Goal: Task Accomplishment & Management: Use online tool/utility

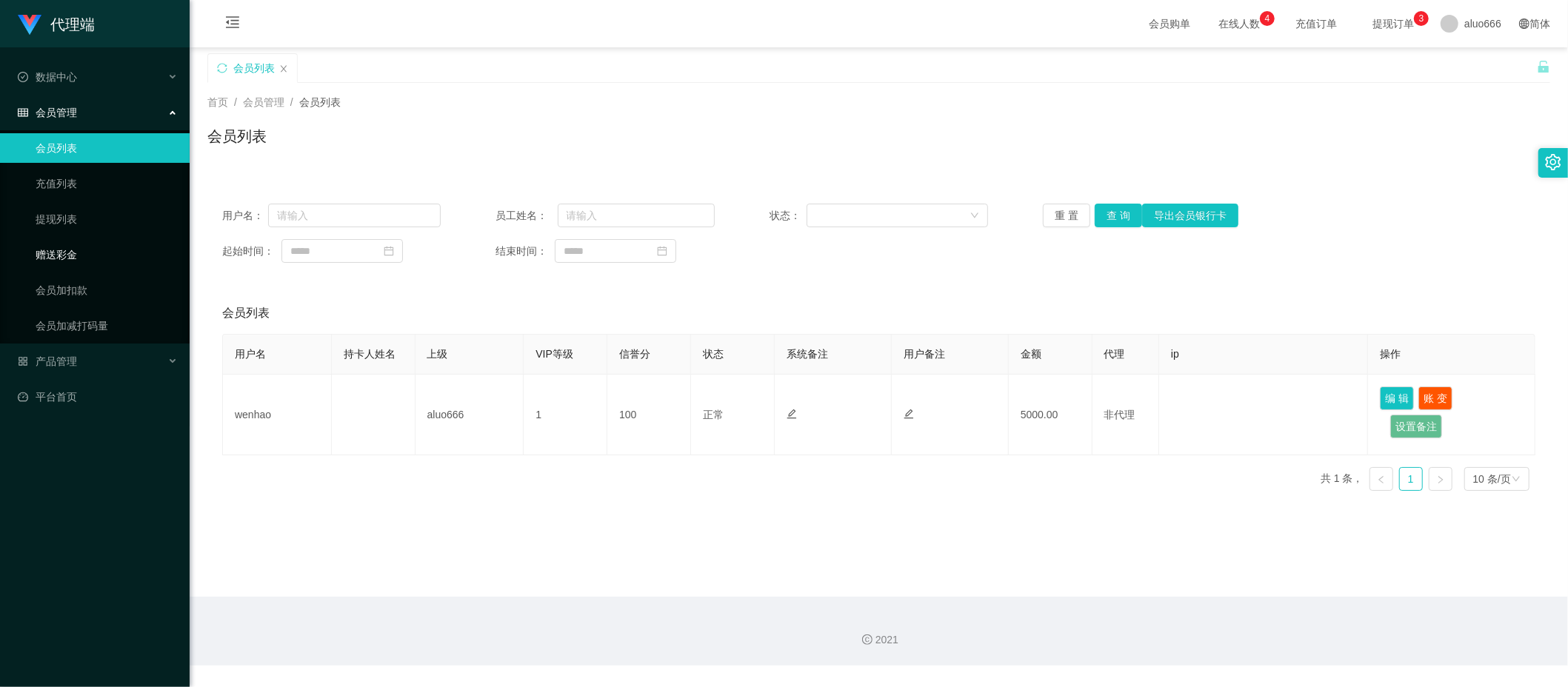
click at [77, 249] on link "赠送彩金" at bounding box center [106, 254] width 142 height 30
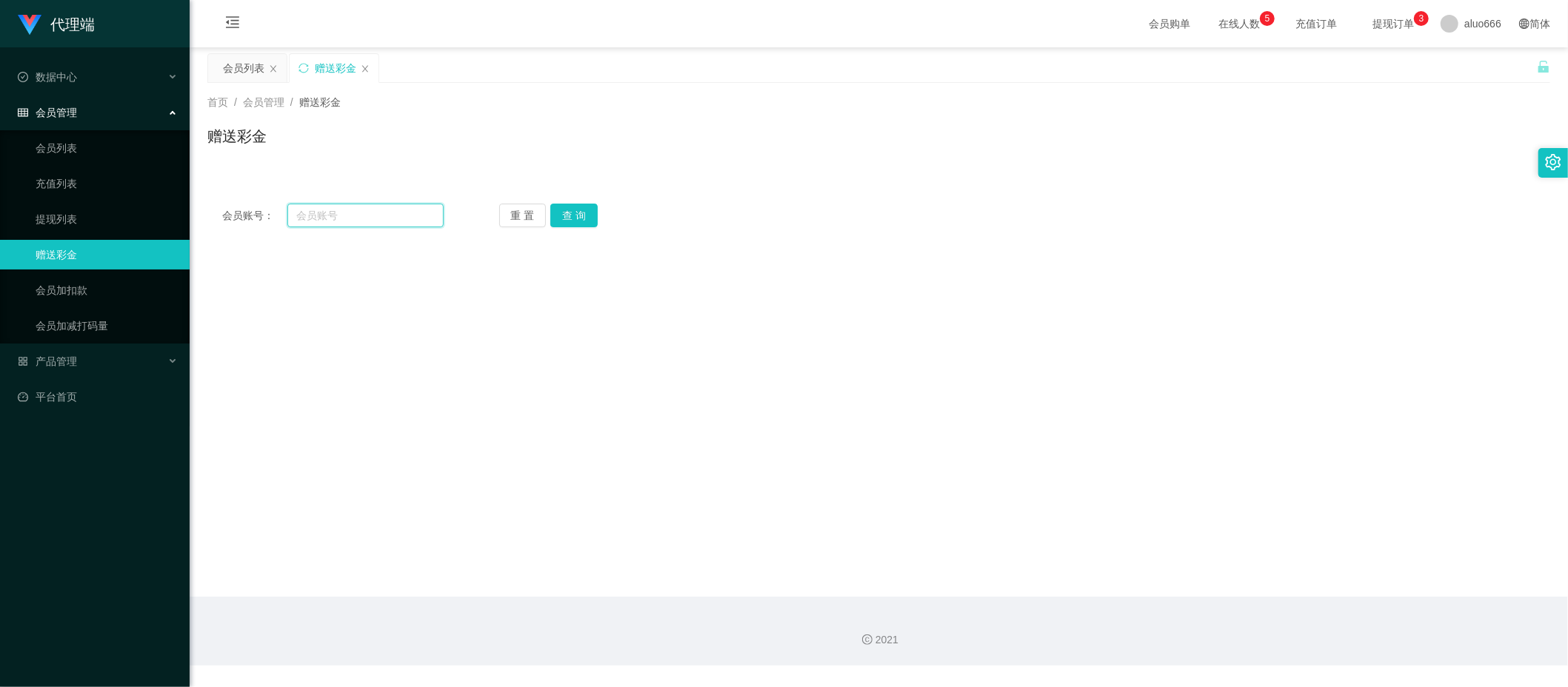
click at [309, 215] on input "text" at bounding box center [366, 215] width 156 height 24
click at [345, 215] on input "text" at bounding box center [366, 215] width 156 height 24
paste input "Lc123456"
type input "Lc123456"
click at [583, 215] on button "查 询" at bounding box center [573, 215] width 47 height 24
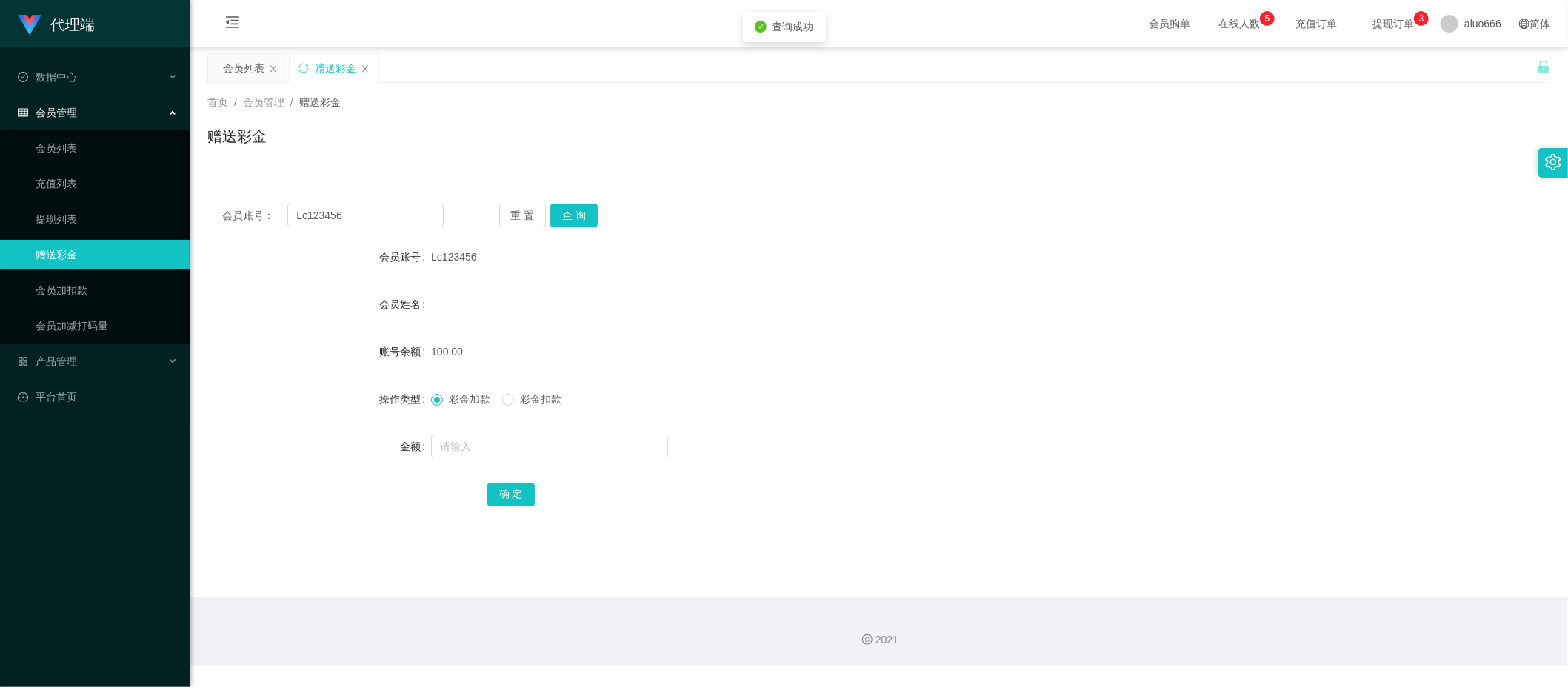
click at [780, 314] on div "会员姓名" at bounding box center [879, 304] width 1343 height 30
click at [591, 208] on button "查 询" at bounding box center [573, 215] width 47 height 24
click at [611, 119] on div "首页 / 会员管理 / 赠送彩金 / 赠送彩金" at bounding box center [879, 126] width 1343 height 64
click at [73, 222] on link "提现列表" at bounding box center [106, 219] width 142 height 30
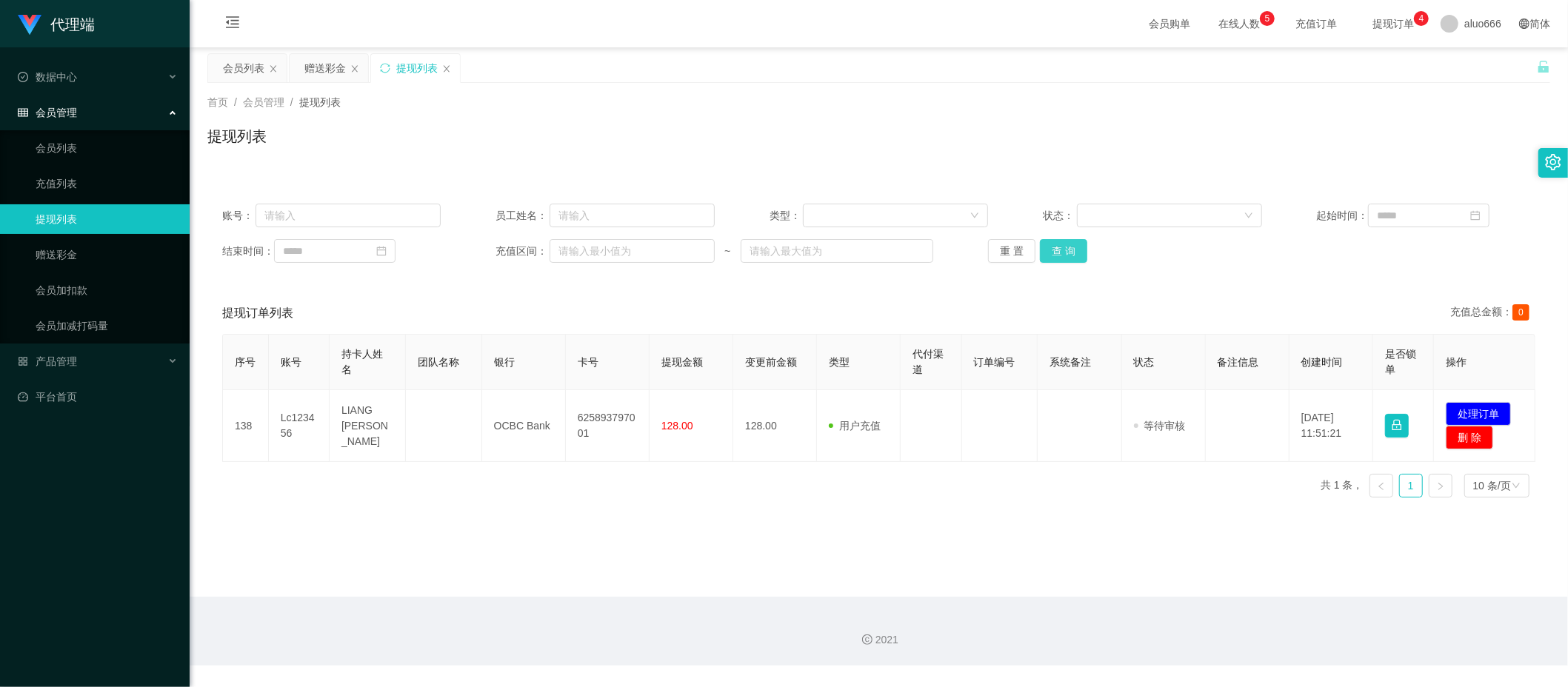
click at [1065, 252] on button "查 询" at bounding box center [1063, 251] width 47 height 24
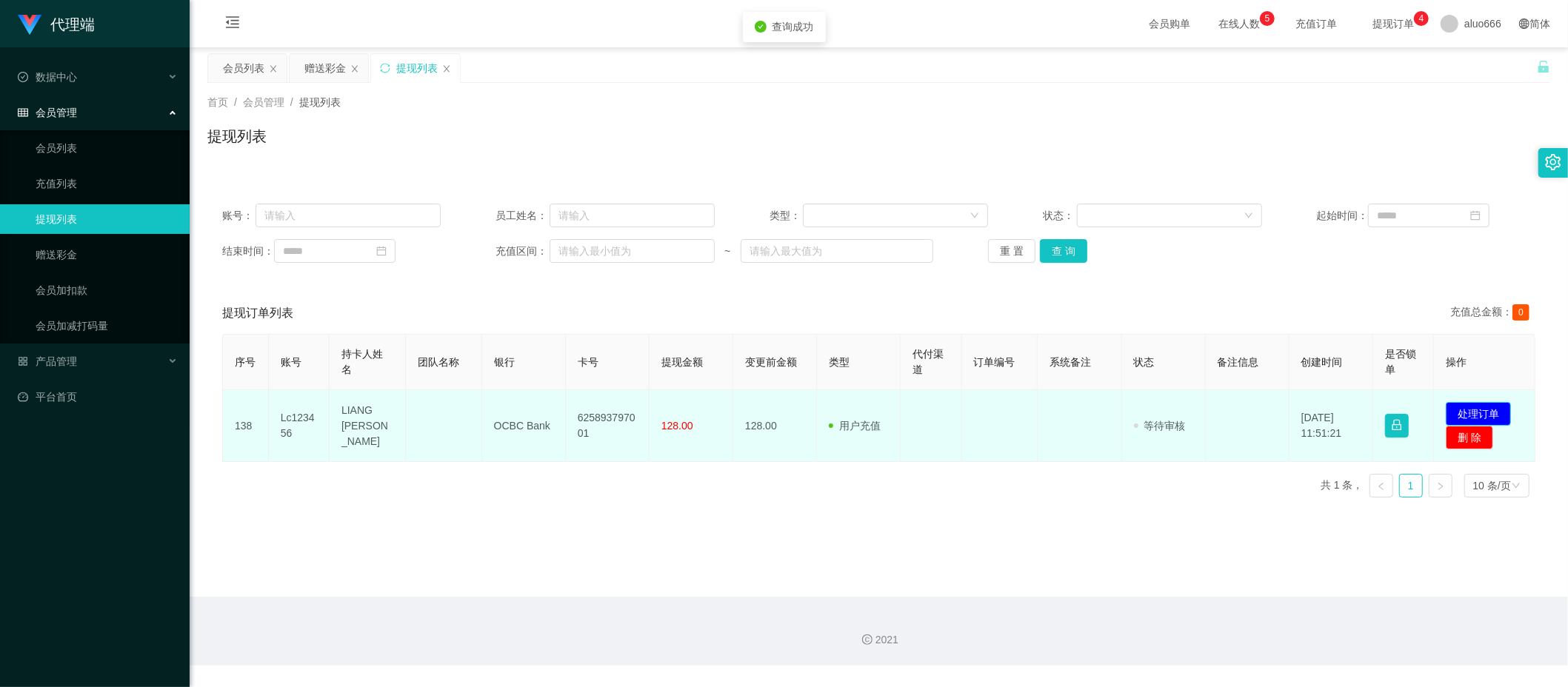
click at [1480, 404] on button "处理订单" at bounding box center [1478, 414] width 65 height 24
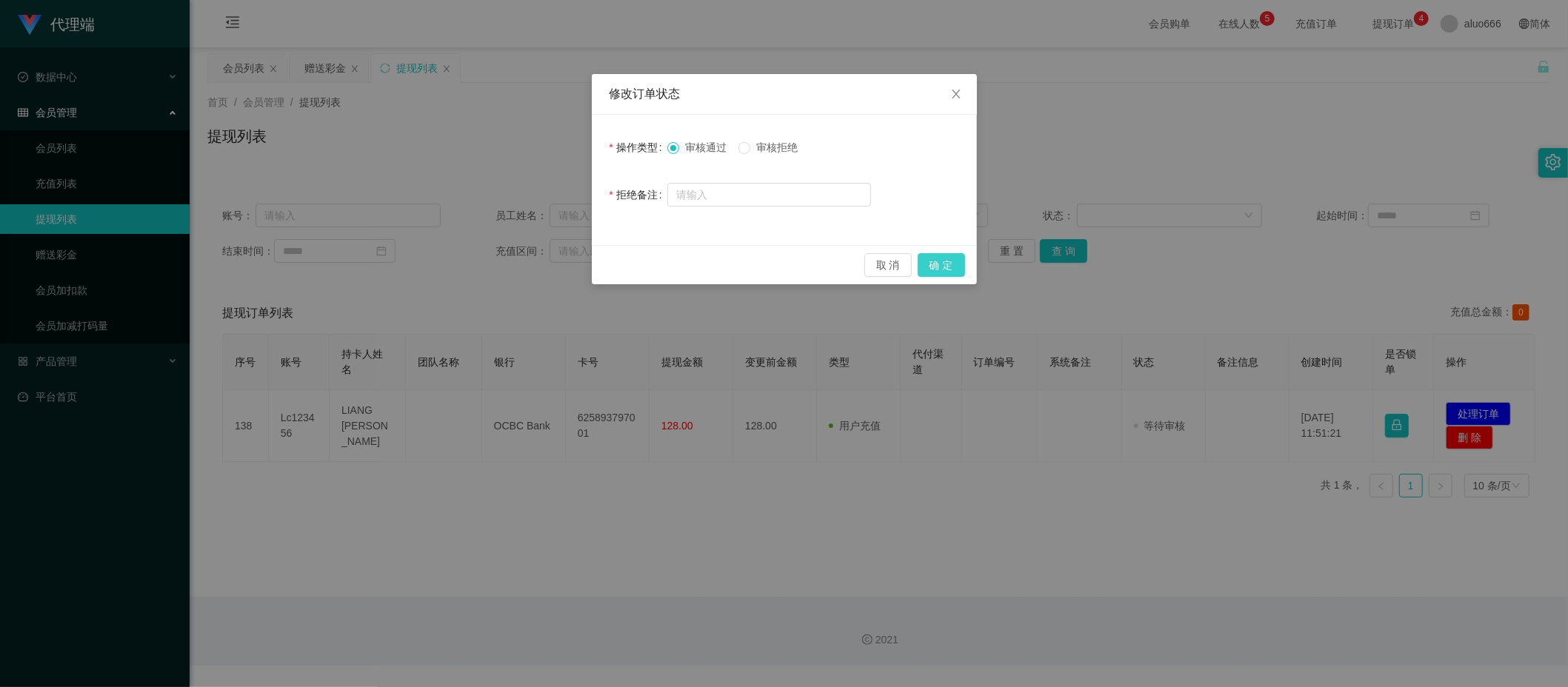
click at [943, 262] on button "确 定" at bounding box center [941, 265] width 47 height 24
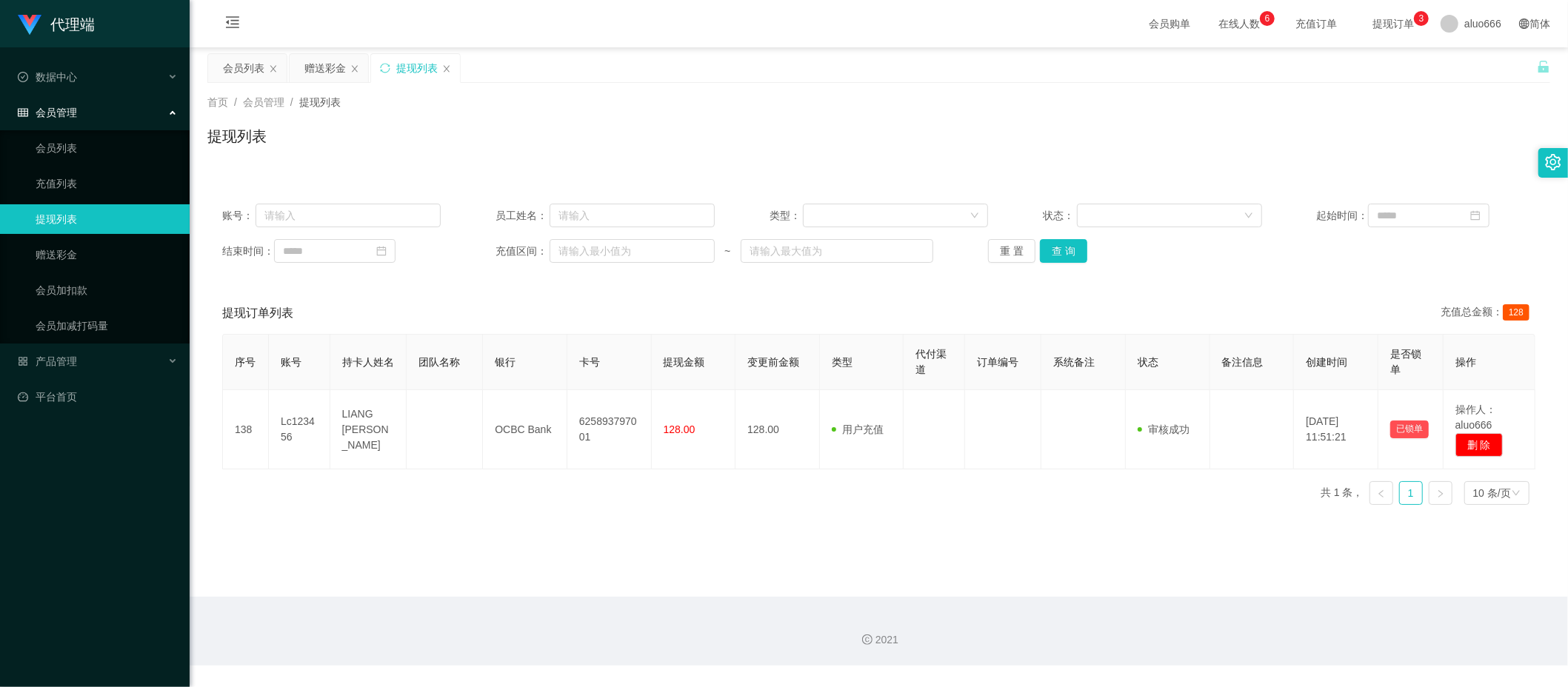
drag, startPoint x: 1053, startPoint y: 564, endPoint x: 1070, endPoint y: 542, distance: 27.8
click at [1053, 564] on main "关闭左侧 关闭右侧 关闭其它 刷新页面 会员列表 赠送彩金 提现列表 首页 / 会员管理 / 提现列表 / 提现列表 账号： 员工姓名： 类型： 状态： 起始…" at bounding box center [878, 322] width 1378 height 550
click at [335, 64] on div "赠送彩金" at bounding box center [325, 68] width 42 height 28
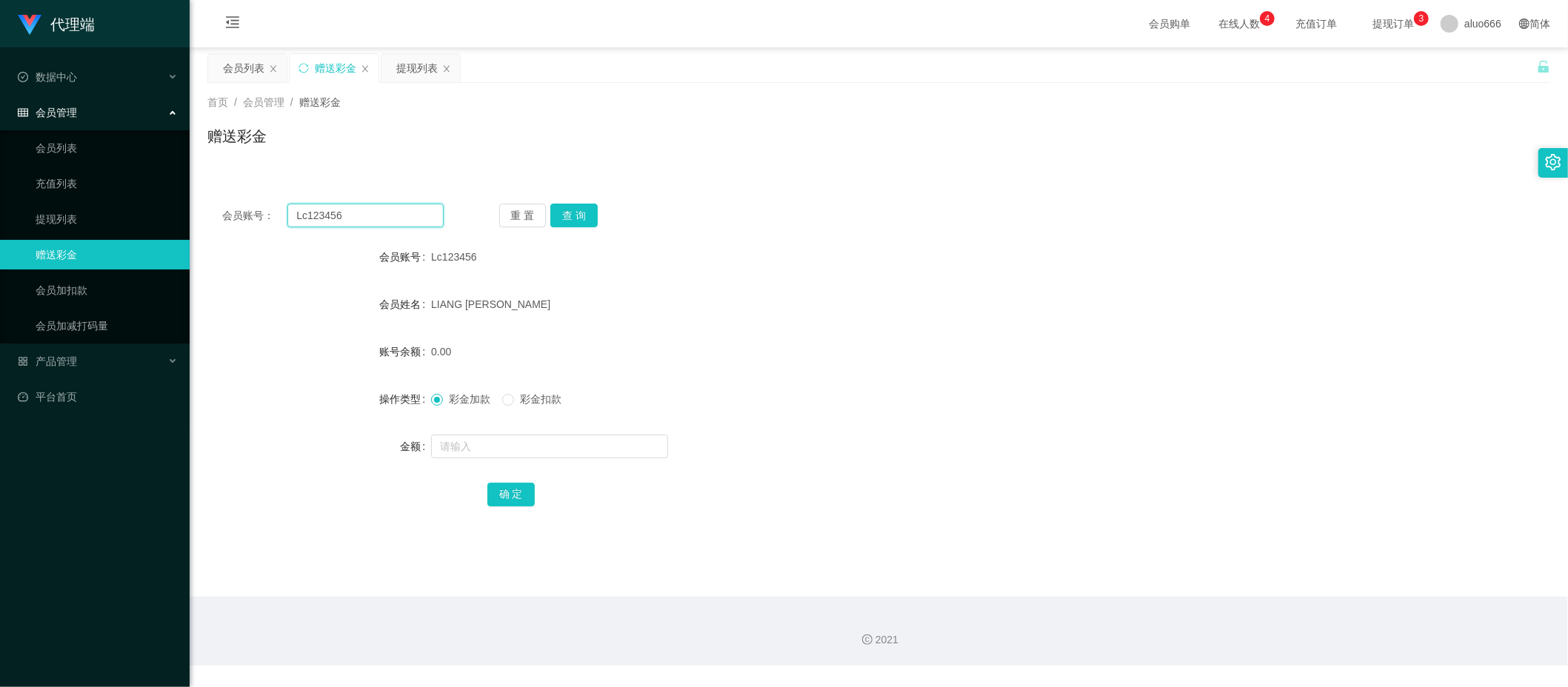
click at [328, 211] on input "Lc123456" at bounding box center [366, 215] width 156 height 24
click at [572, 221] on button "查 询" at bounding box center [573, 215] width 47 height 24
click at [494, 452] on input "text" at bounding box center [549, 447] width 237 height 24
type input "60"
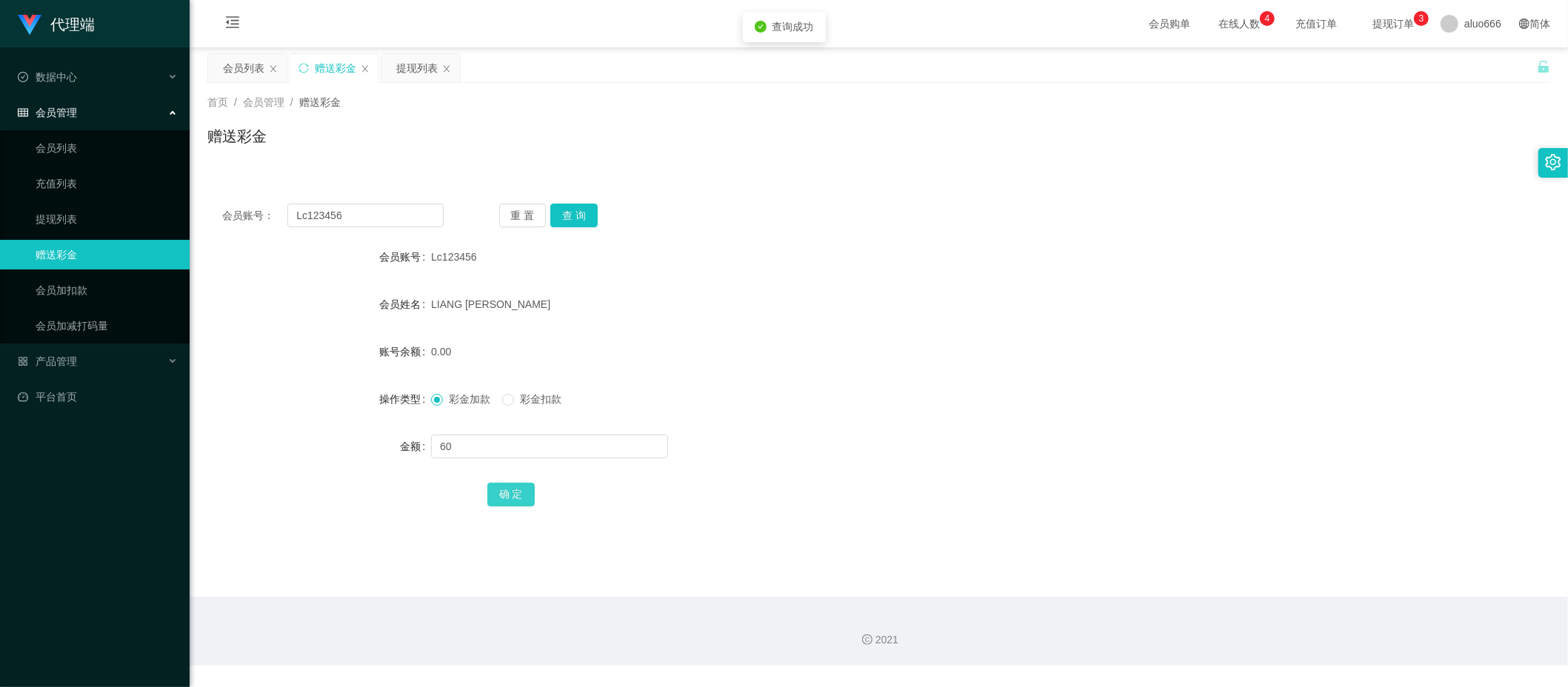
click at [513, 487] on button "确 定" at bounding box center [511, 495] width 47 height 24
click at [909, 338] on div "60.00" at bounding box center [823, 351] width 784 height 30
click at [471, 441] on input "text" at bounding box center [549, 447] width 237 height 24
type input "5"
click at [520, 492] on button "确 定" at bounding box center [511, 495] width 47 height 24
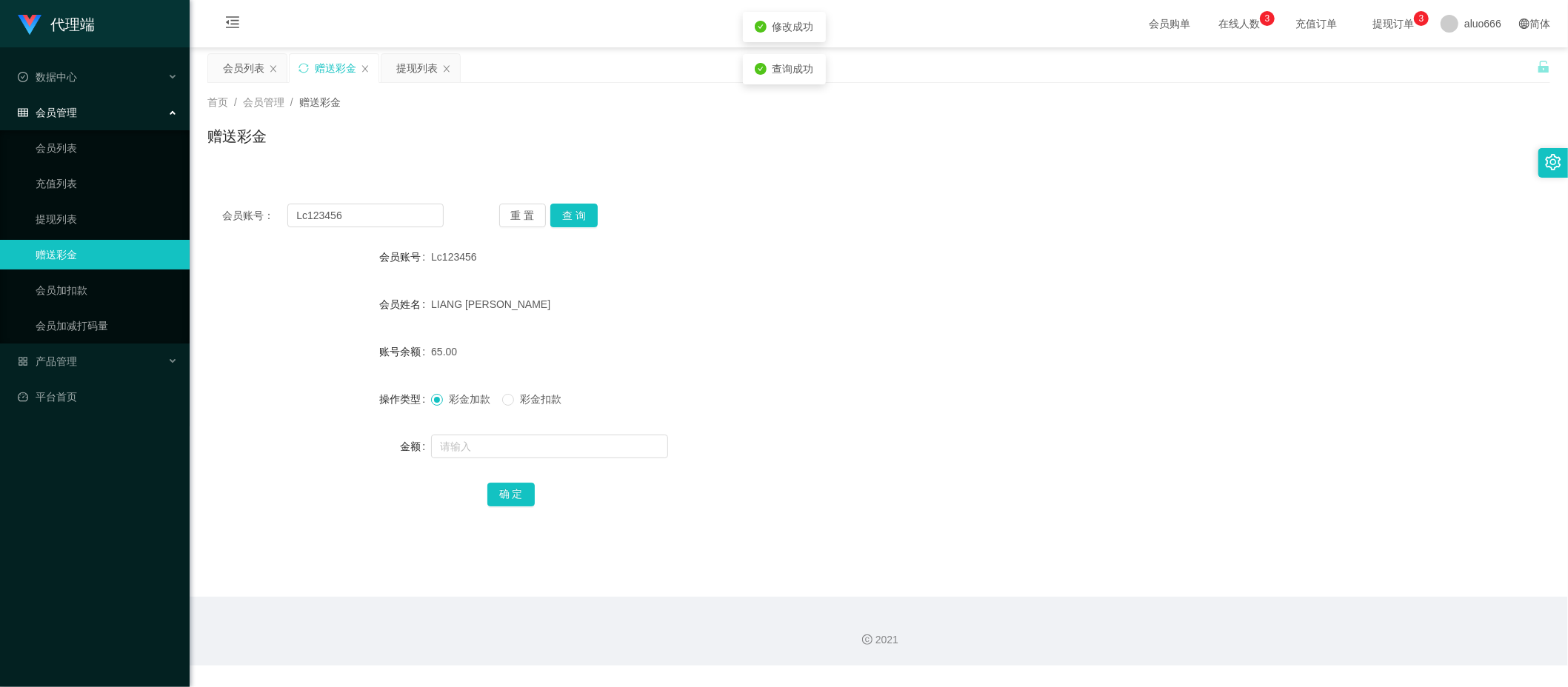
click at [813, 320] on form "会员账号 Lc123456 会员姓名 [PERSON_NAME] 账号余额 65.00 操作类型 彩金加款 彩金扣款 金额 确 定" at bounding box center [879, 376] width 1343 height 267
click at [353, 222] on input "Lc123456" at bounding box center [366, 215] width 156 height 24
click at [665, 338] on div "65.00" at bounding box center [823, 351] width 784 height 30
click at [516, 443] on input "text" at bounding box center [549, 447] width 237 height 24
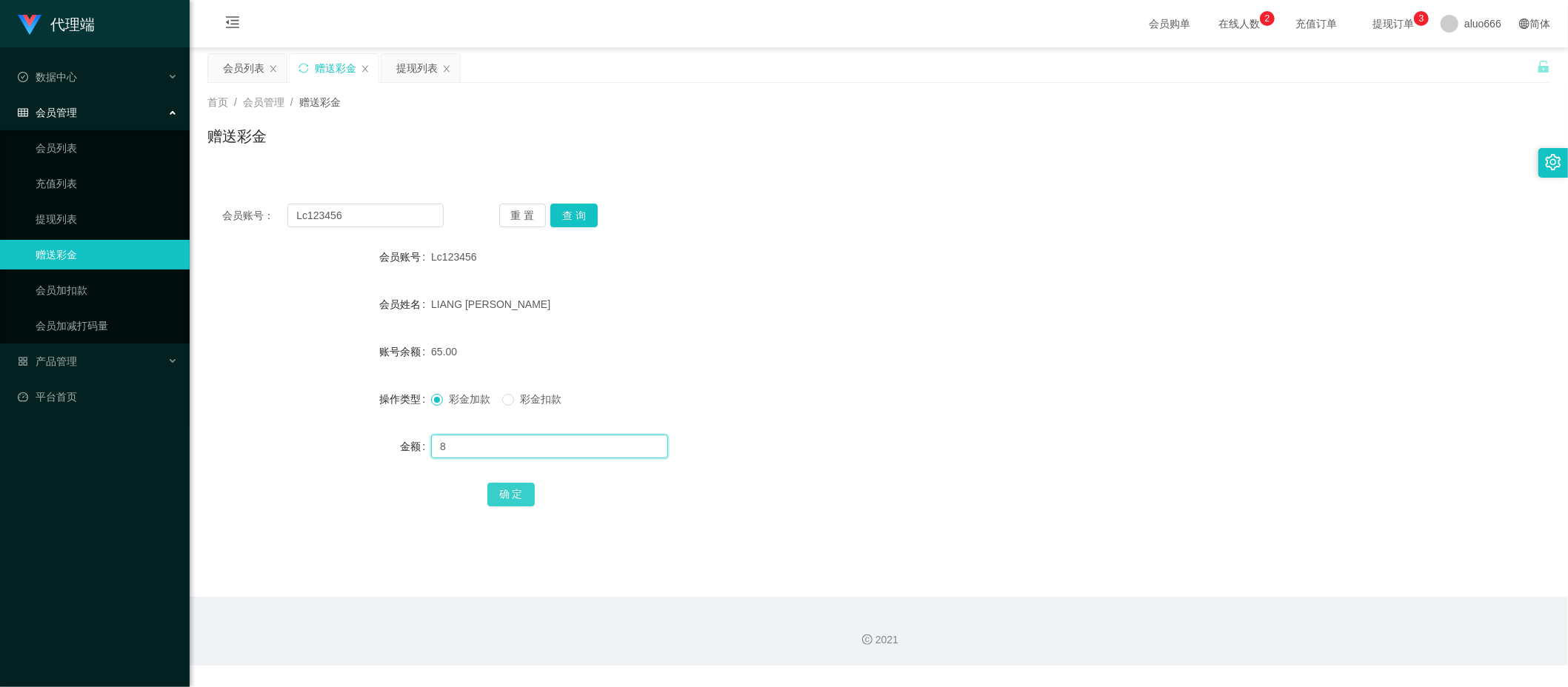
type input "8"
click at [506, 502] on button "确 定" at bounding box center [511, 495] width 47 height 24
drag, startPoint x: 916, startPoint y: 330, endPoint x: 986, endPoint y: 258, distance: 100.4
click at [916, 326] on form "会员账号 Lc123456 会员姓名 [PERSON_NAME] 账号余额 73.00 操作类型 彩金加款 彩金扣款 金额 确 定" at bounding box center [879, 376] width 1343 height 267
click at [586, 222] on button "查 询" at bounding box center [573, 215] width 47 height 24
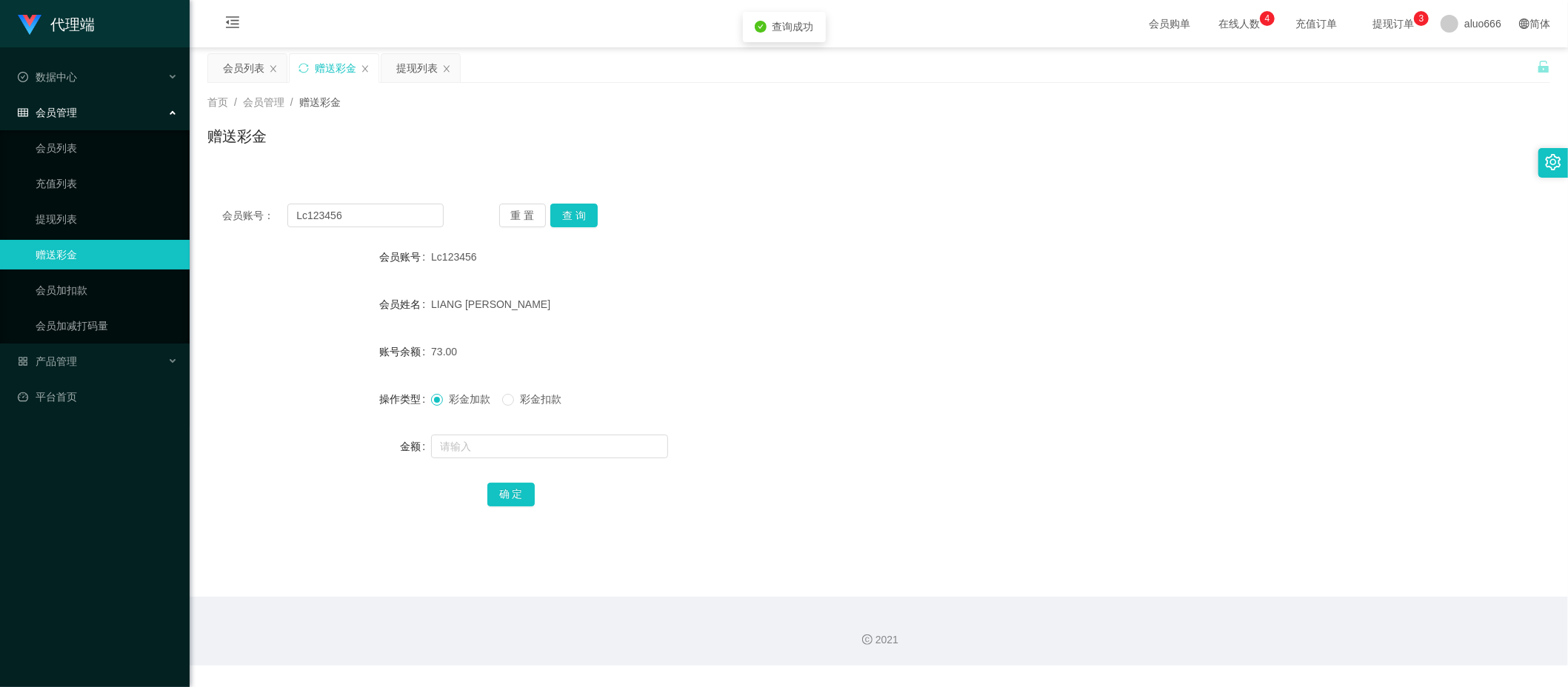
click at [787, 258] on div "Lc123456" at bounding box center [823, 257] width 784 height 30
click at [351, 217] on input "Lc123456" at bounding box center [366, 215] width 156 height 24
click at [579, 221] on button "查 询" at bounding box center [573, 215] width 47 height 24
click at [482, 446] on input "text" at bounding box center [549, 447] width 237 height 24
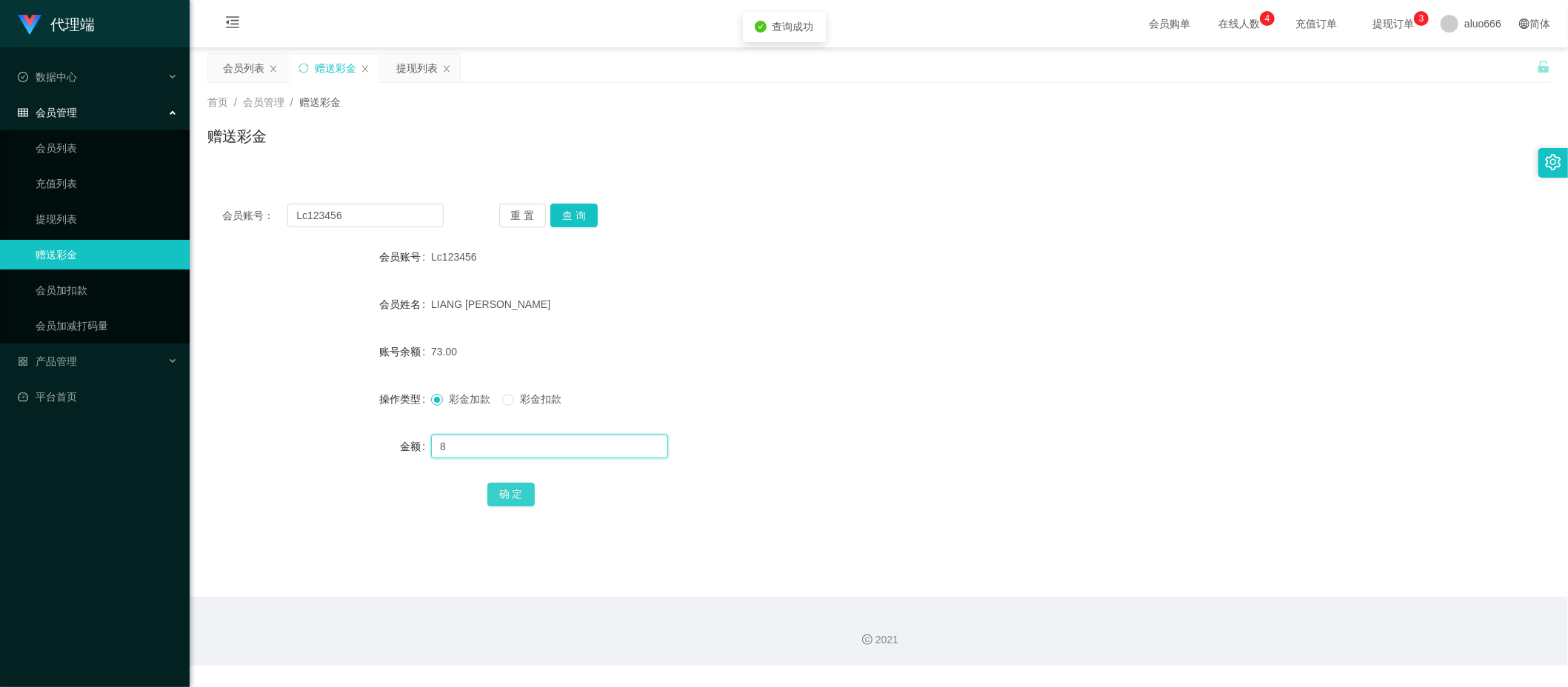
type input "8"
click at [510, 487] on button "确 定" at bounding box center [511, 495] width 47 height 24
click at [911, 340] on div "81.00" at bounding box center [823, 351] width 784 height 30
